Goal: Information Seeking & Learning: Learn about a topic

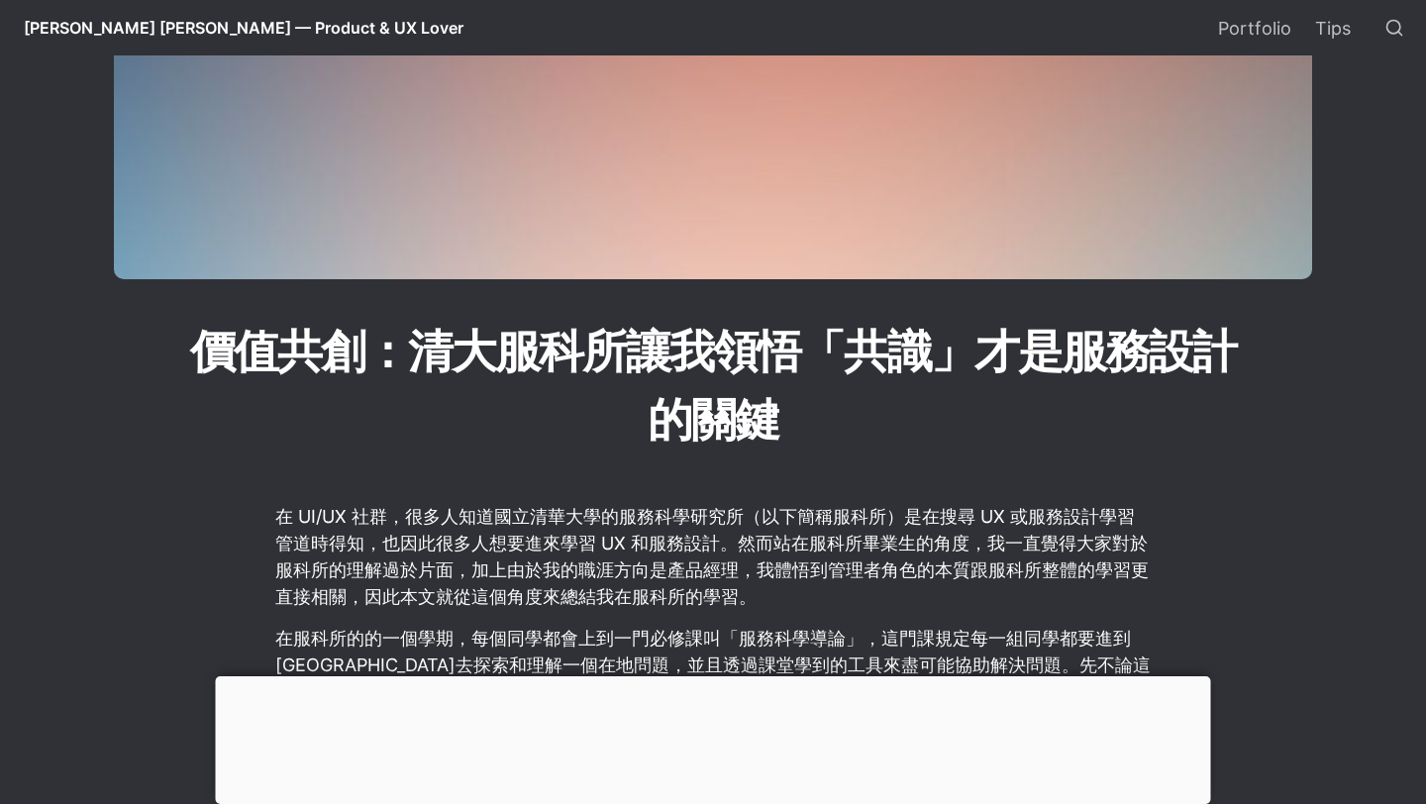
scroll to position [693, 0]
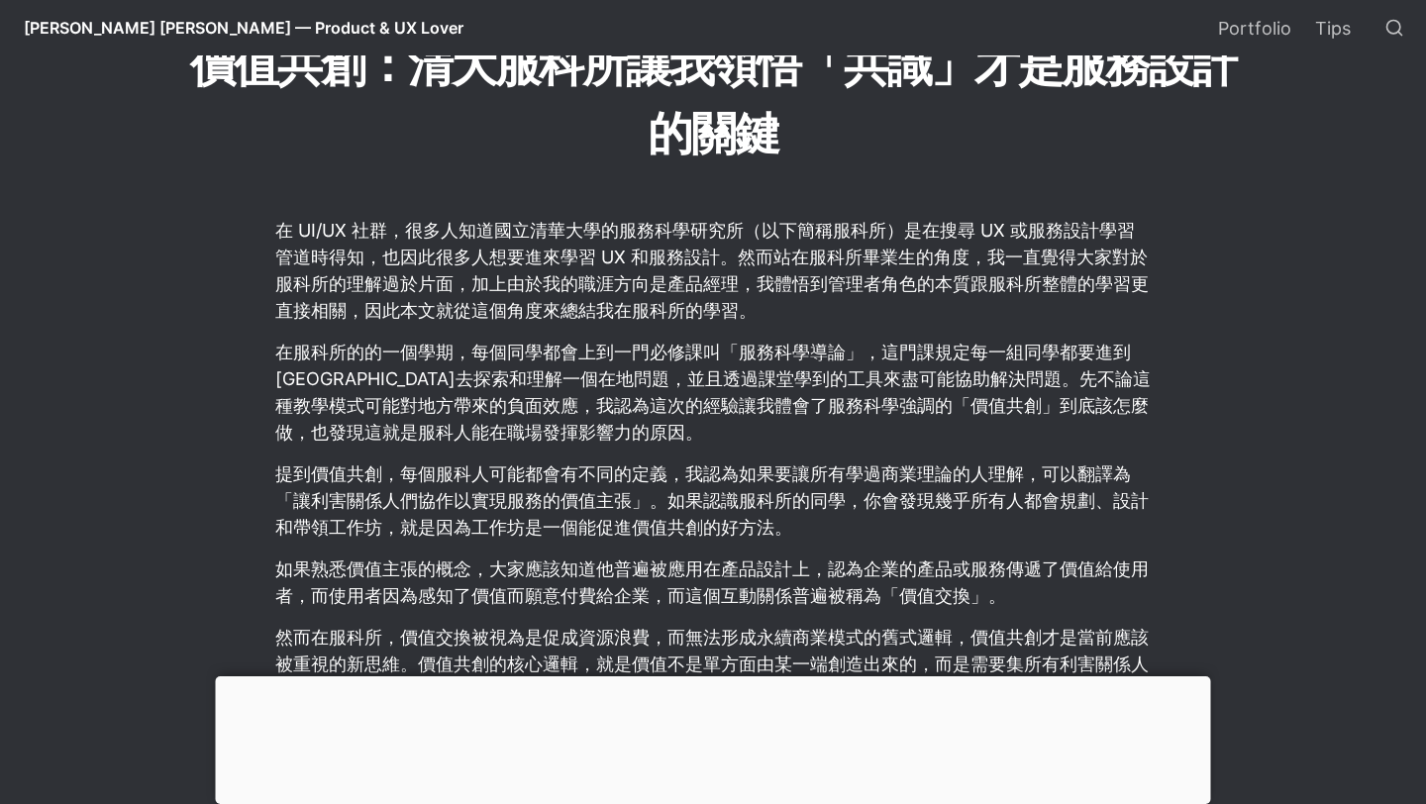
click at [704, 677] on div at bounding box center [713, 677] width 995 height 0
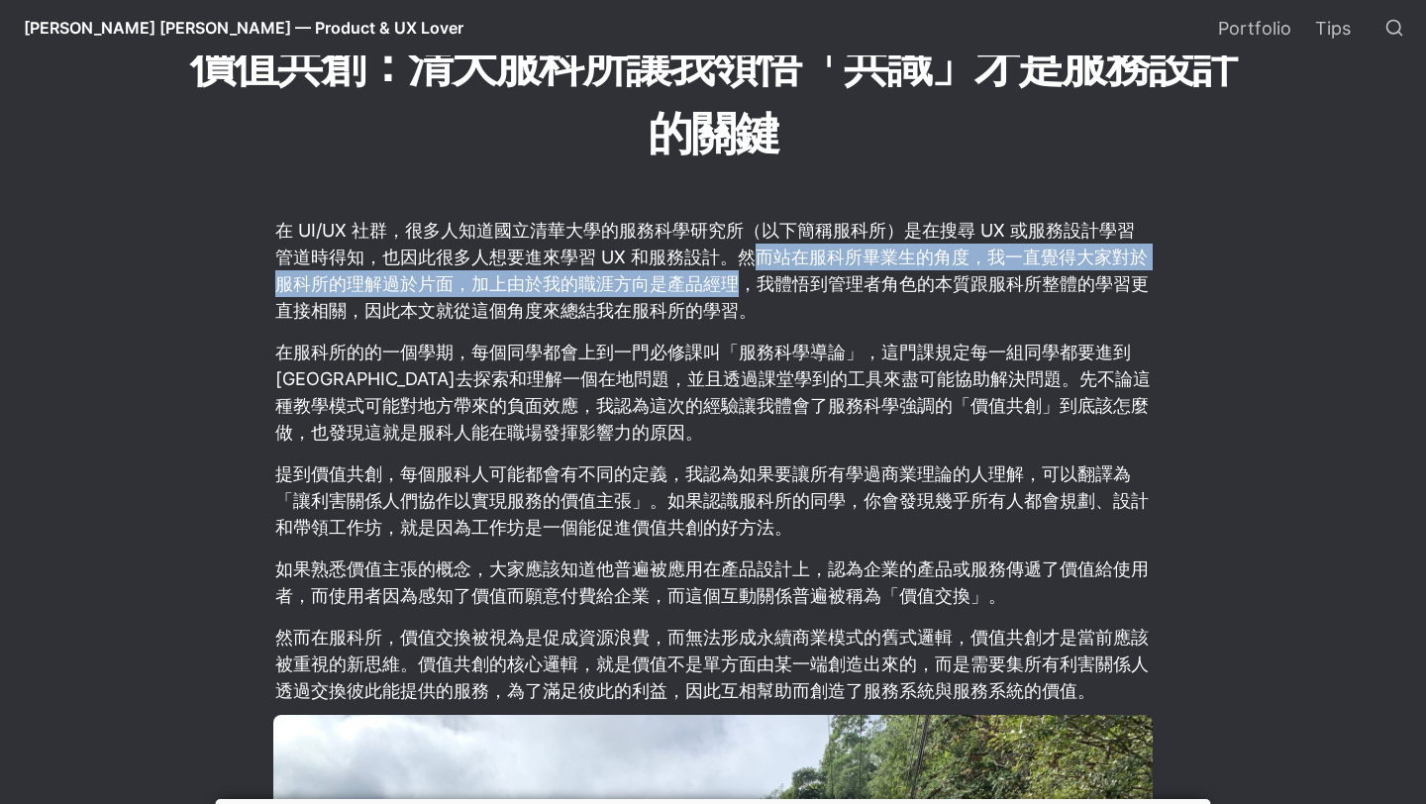
drag, startPoint x: 747, startPoint y: 254, endPoint x: 746, endPoint y: 291, distance: 37.7
click at [746, 291] on p "在 UI/UX 社群，很多人知道國立清華大學的服務科學研究所（以下簡稱服科所）是在搜尋 UX 或服務設計學習管道時得知，也因此很多人想要進來學習 UX 和服務…" at bounding box center [713, 270] width 880 height 113
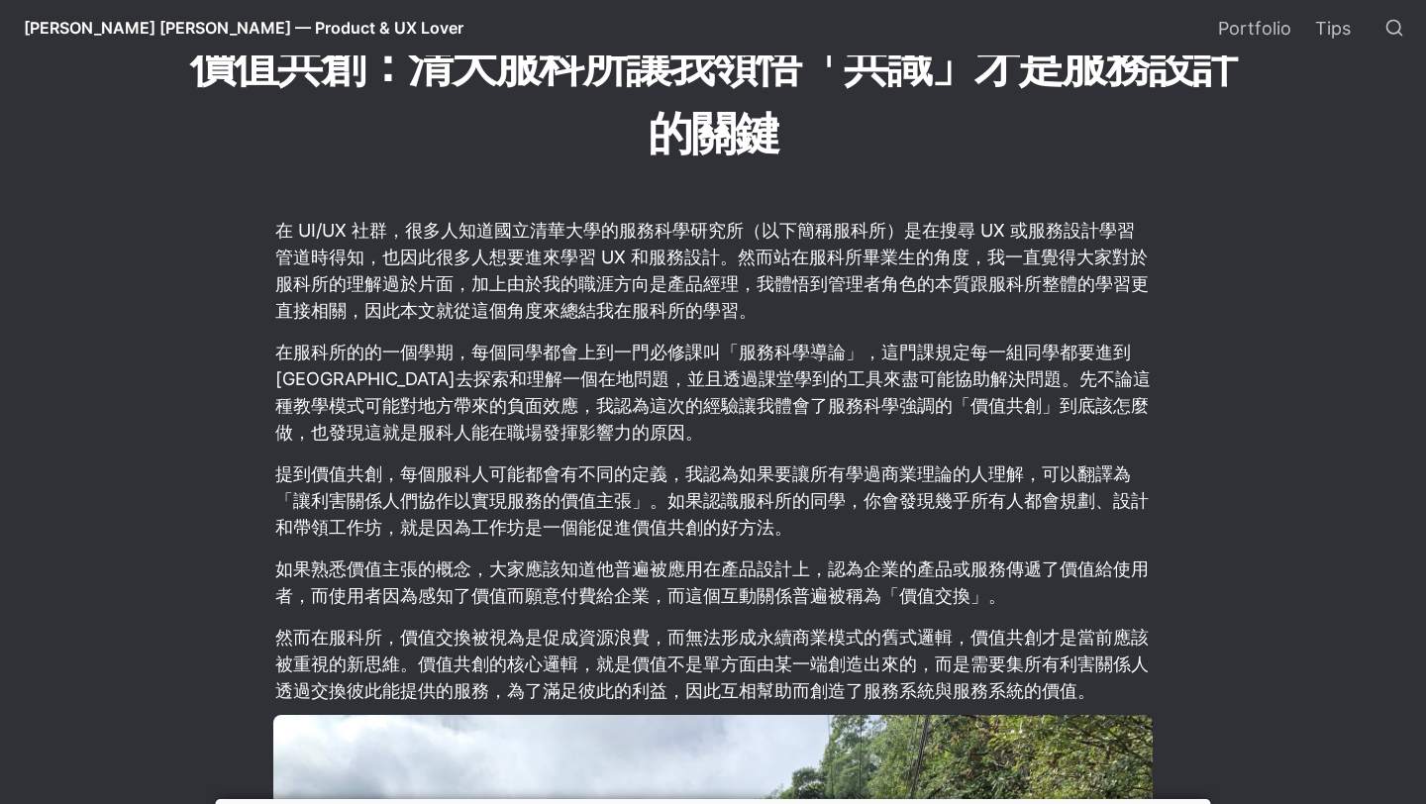
click at [749, 291] on p "在 UI/UX 社群，很多人知道國立清華大學的服務科學研究所（以下簡稱服科所）是在搜尋 UX 或服務設計學習管道時得知，也因此很多人想要進來學習 UX 和服務…" at bounding box center [713, 270] width 880 height 113
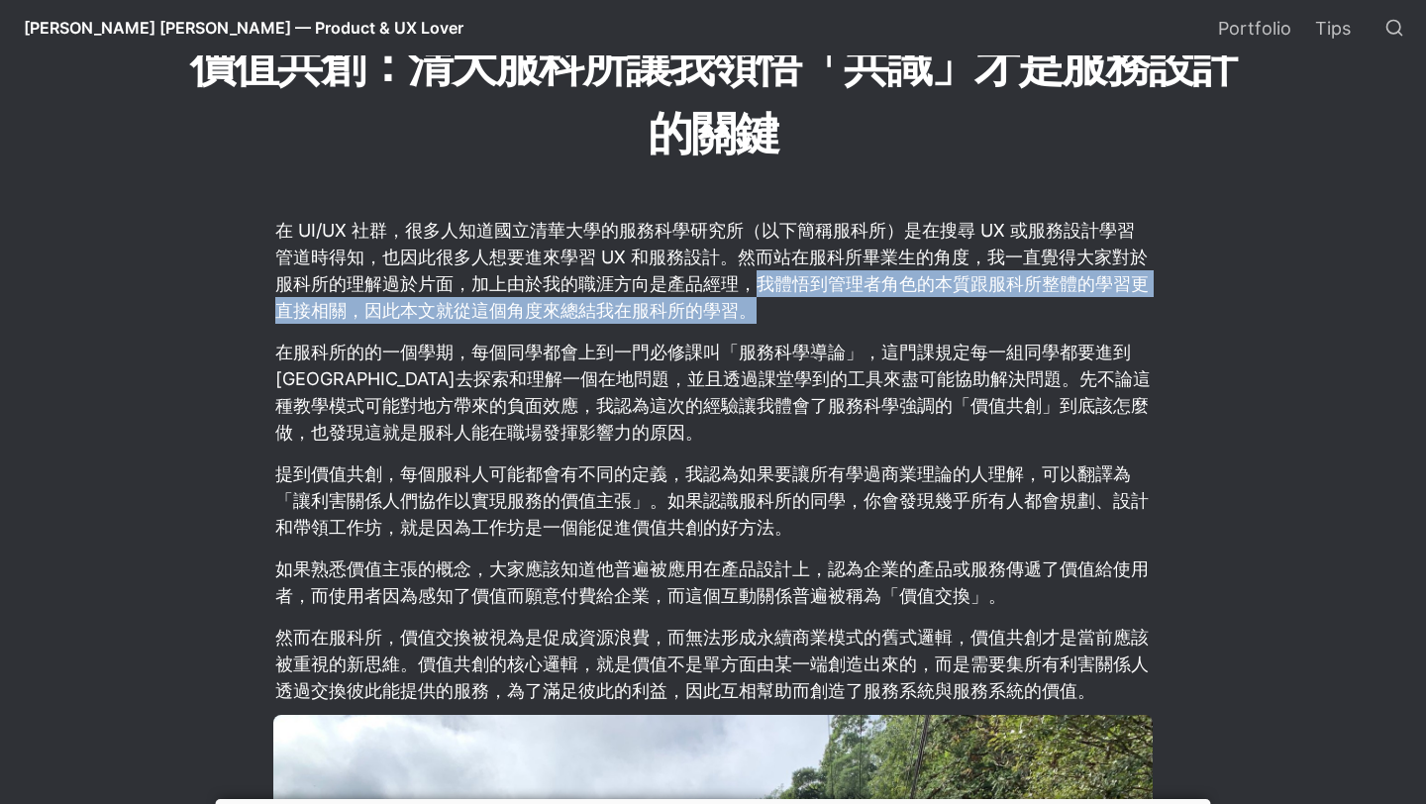
drag, startPoint x: 750, startPoint y: 290, endPoint x: 759, endPoint y: 317, distance: 28.2
click at [759, 317] on p "在 UI/UX 社群，很多人知道國立清華大學的服務科學研究所（以下簡稱服科所）是在搜尋 UX 或服務設計學習管道時得知，也因此很多人想要進來學習 UX 和服務…" at bounding box center [713, 270] width 880 height 113
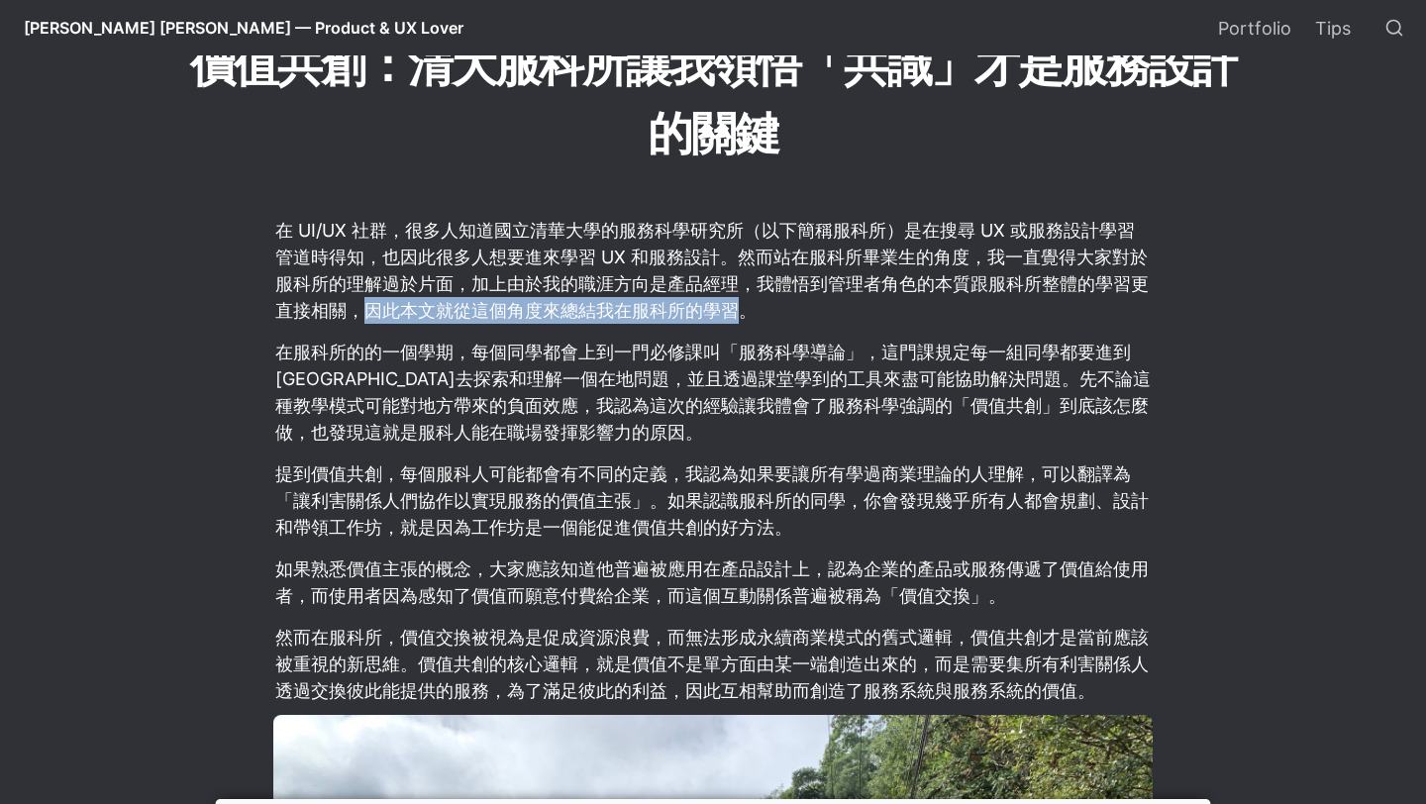
drag, startPoint x: 368, startPoint y: 313, endPoint x: 748, endPoint y: 312, distance: 379.4
click at [748, 312] on p "在 UI/UX 社群，很多人知道國立清華大學的服務科學研究所（以下簡稱服科所）是在搜尋 UX 或服務設計學習管道時得知，也因此很多人想要進來學習 UX 和服務…" at bounding box center [713, 270] width 880 height 113
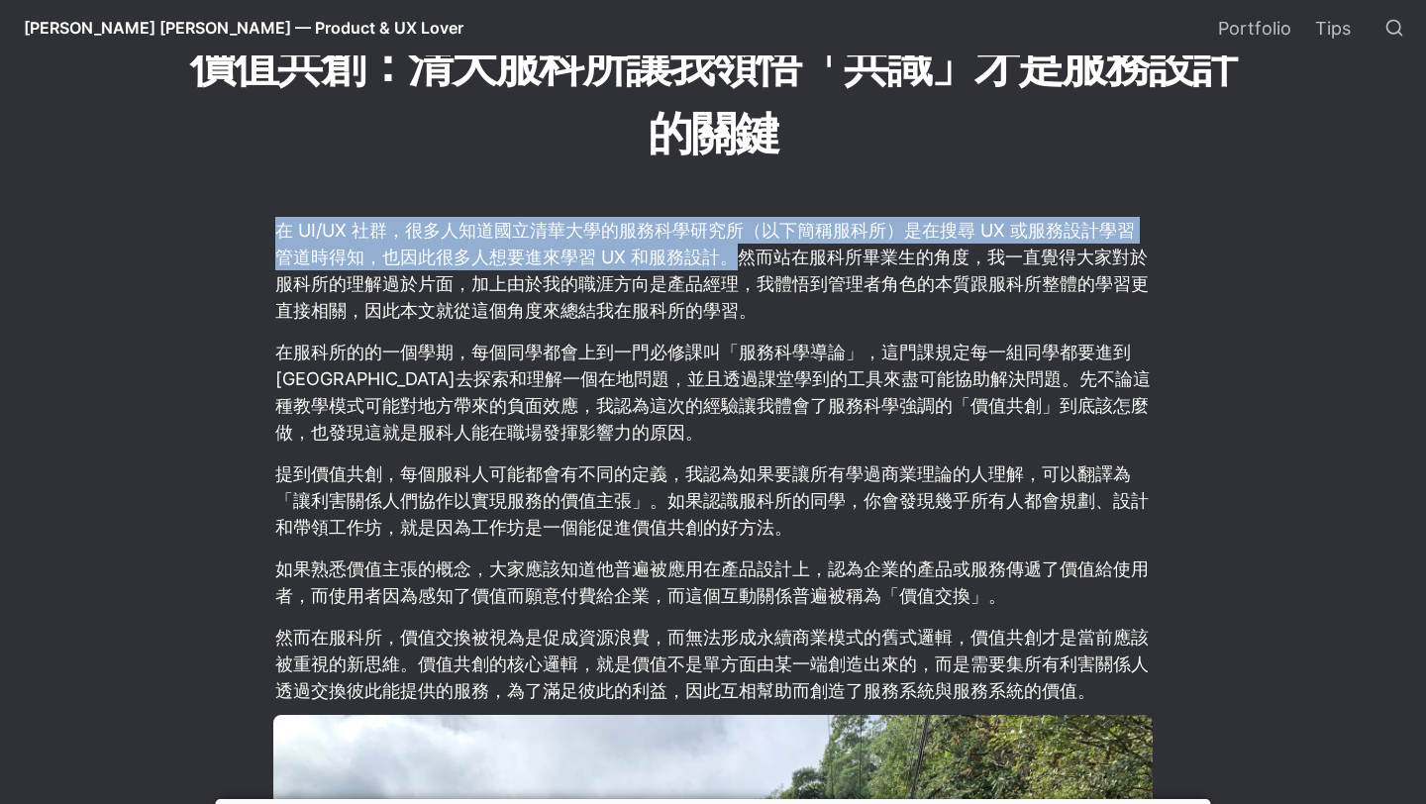
drag, startPoint x: 276, startPoint y: 231, endPoint x: 740, endPoint y: 261, distance: 464.5
click at [740, 261] on p "在 UI/UX 社群，很多人知道國立清華大學的服務科學研究所（以下簡稱服科所）是在搜尋 UX 或服務設計學習管道時得知，也因此很多人想要進來學習 UX 和服務…" at bounding box center [713, 270] width 880 height 113
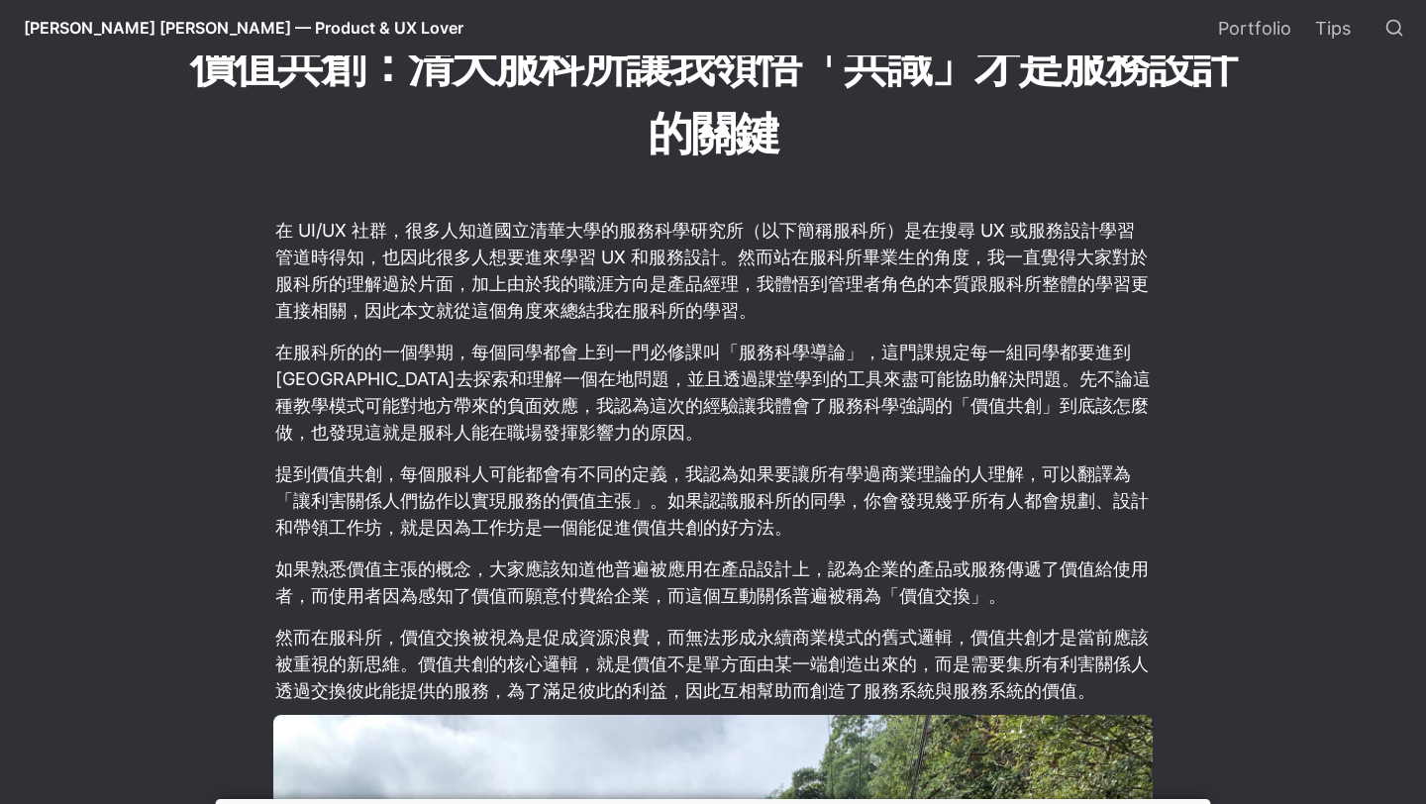
scroll to position [757, 0]
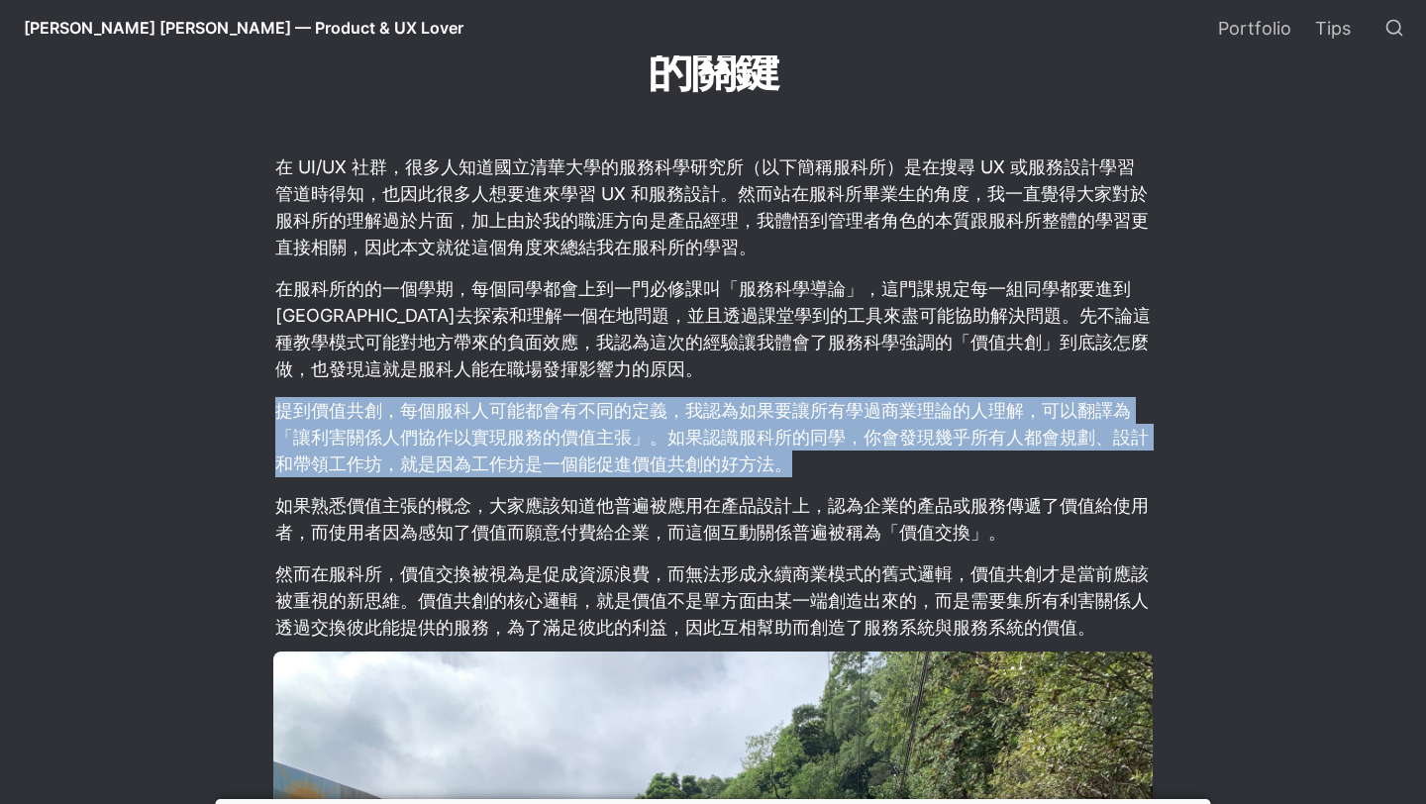
drag, startPoint x: 279, startPoint y: 405, endPoint x: 797, endPoint y: 473, distance: 522.5
click at [797, 473] on p "提到價值共創，每個服科人可能都會有不同的定義，我認為如果要讓所有學過商業理論的人理解，可以翻譯為「讓利害關係人們協作以實現服務的價值主張」。如果認識服科所的同…" at bounding box center [713, 437] width 880 height 86
